Goal: Information Seeking & Learning: Find specific fact

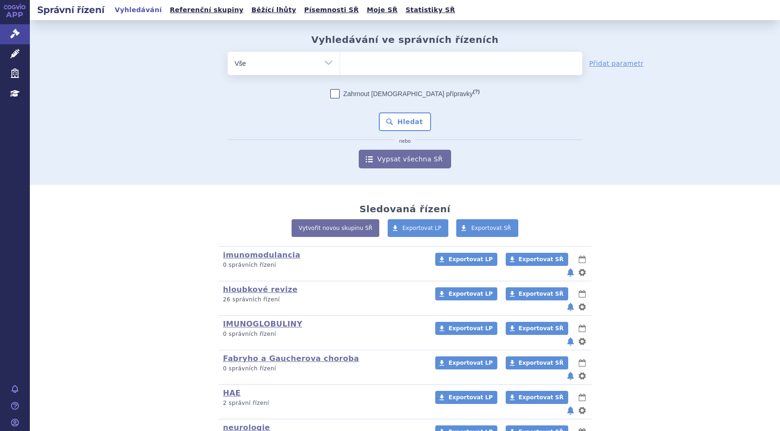
click at [373, 66] on ul at bounding box center [461, 62] width 242 height 20
click at [340, 66] on select at bounding box center [340, 62] width 0 height 23
paste input "SUKLS52631/2024"
type input "SUKLS52631/2024"
select select "SUKLS52631/2024"
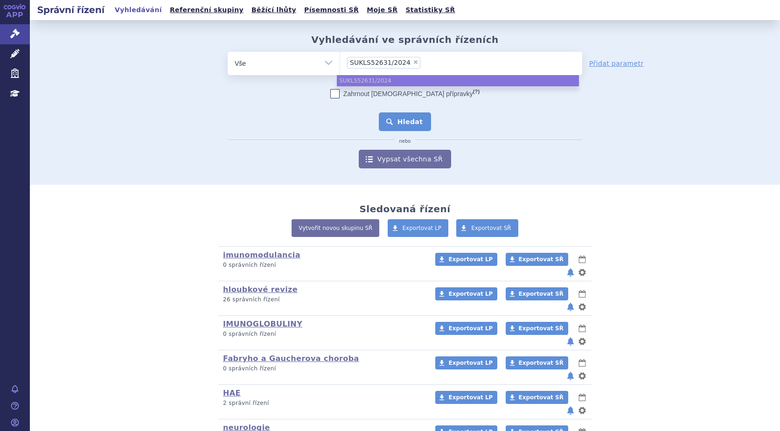
click at [417, 119] on button "Hledat" at bounding box center [405, 121] width 53 height 19
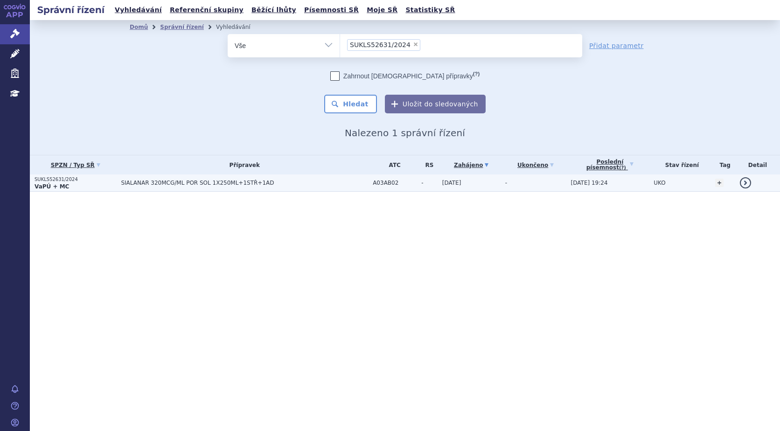
click at [47, 183] on strong "VaPÚ + MC" at bounding box center [52, 186] width 35 height 7
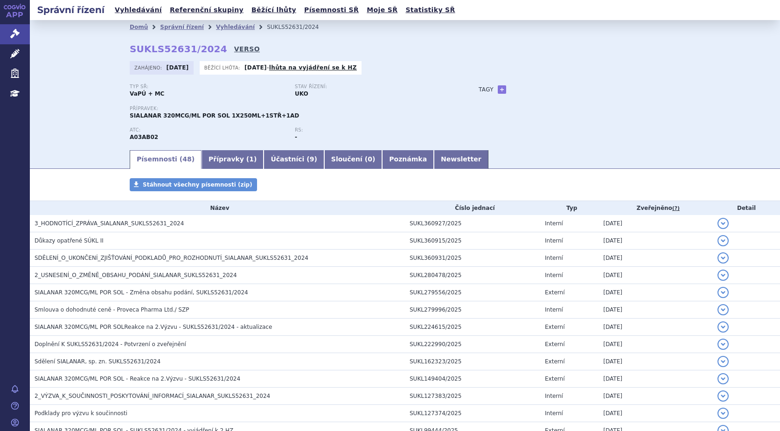
click at [234, 49] on link "VERSO" at bounding box center [247, 48] width 26 height 9
